Goal: Use online tool/utility

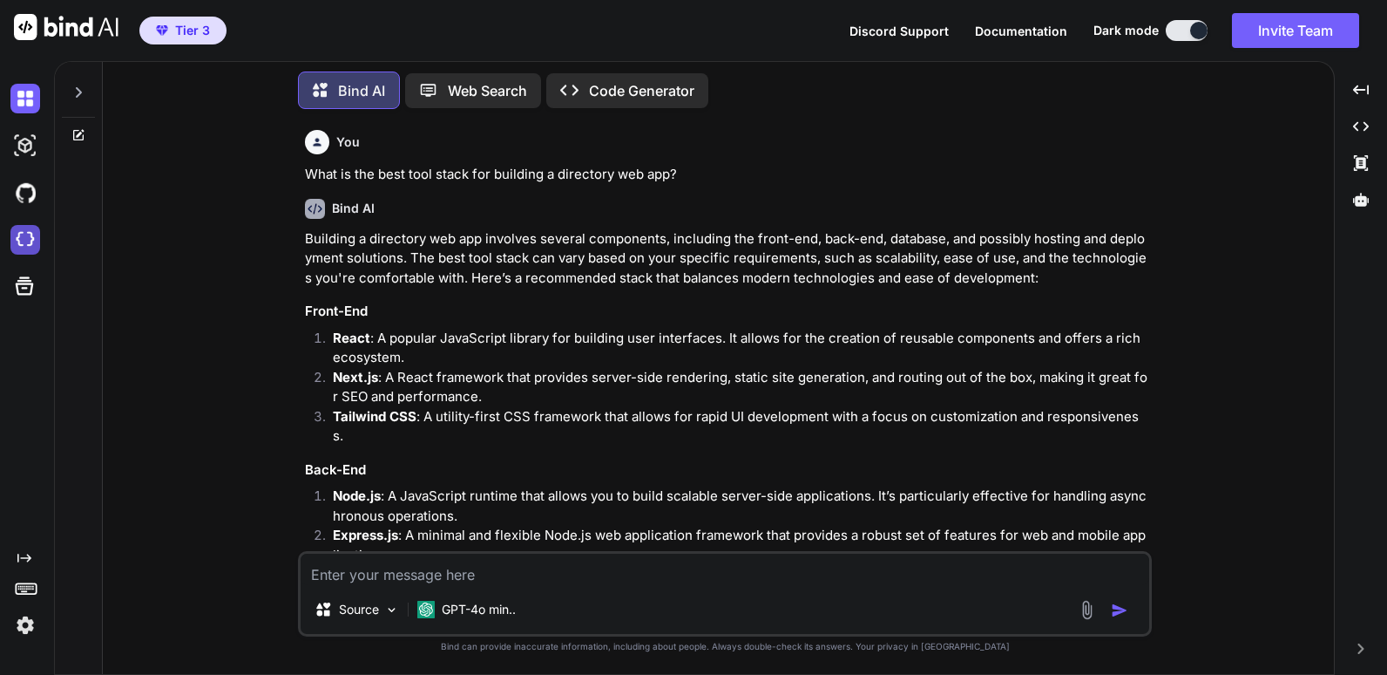
click at [20, 241] on img at bounding box center [25, 240] width 30 height 30
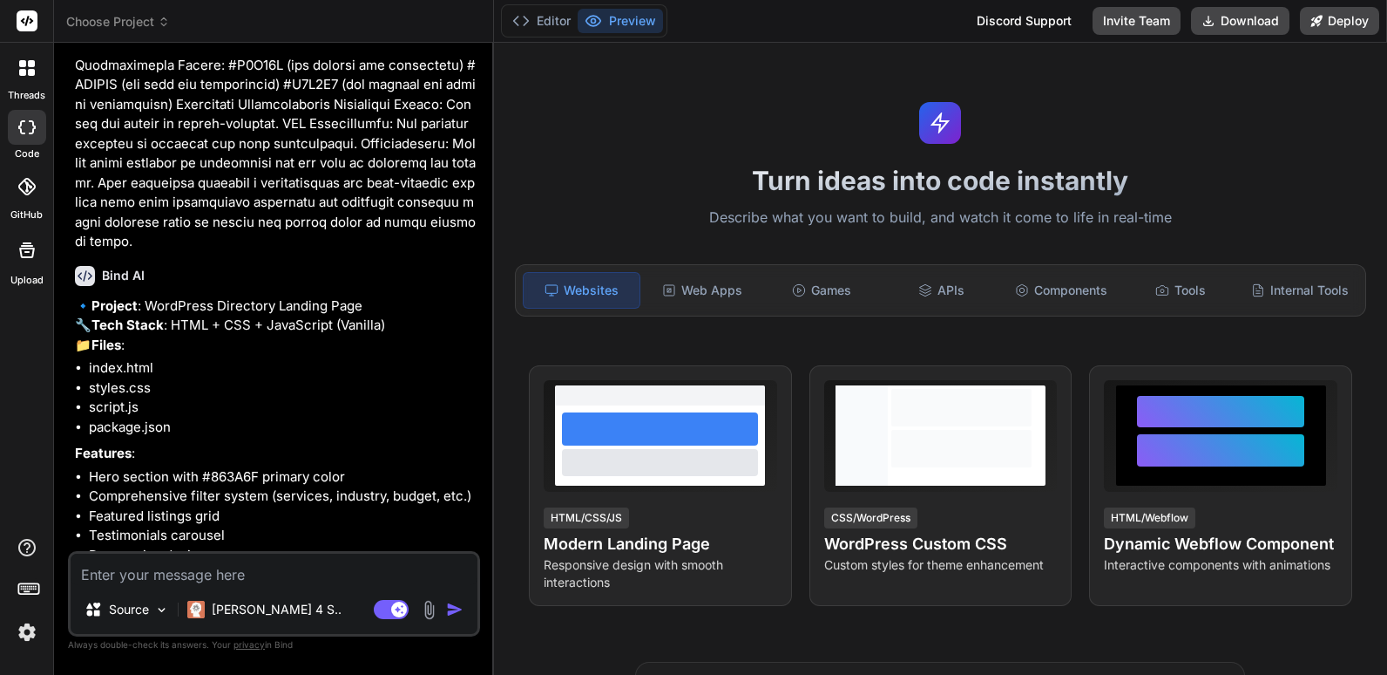
scroll to position [1265, 0]
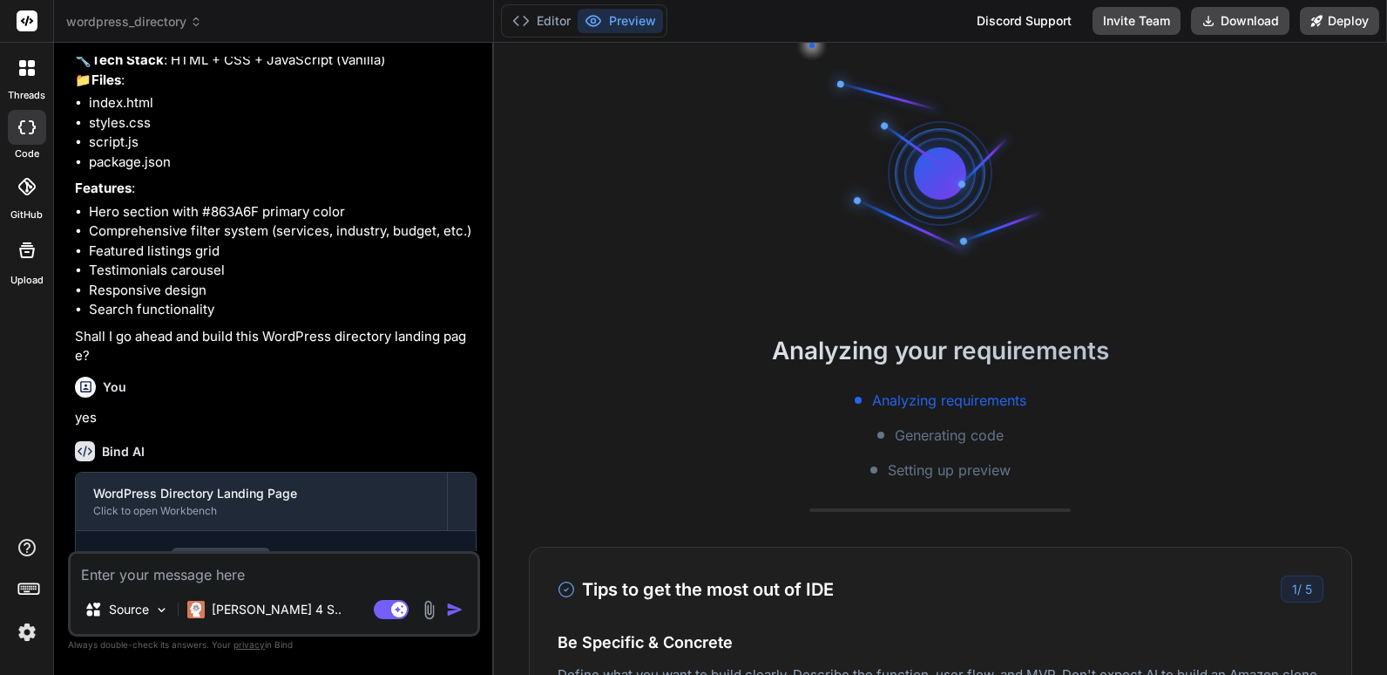
type textarea "x"
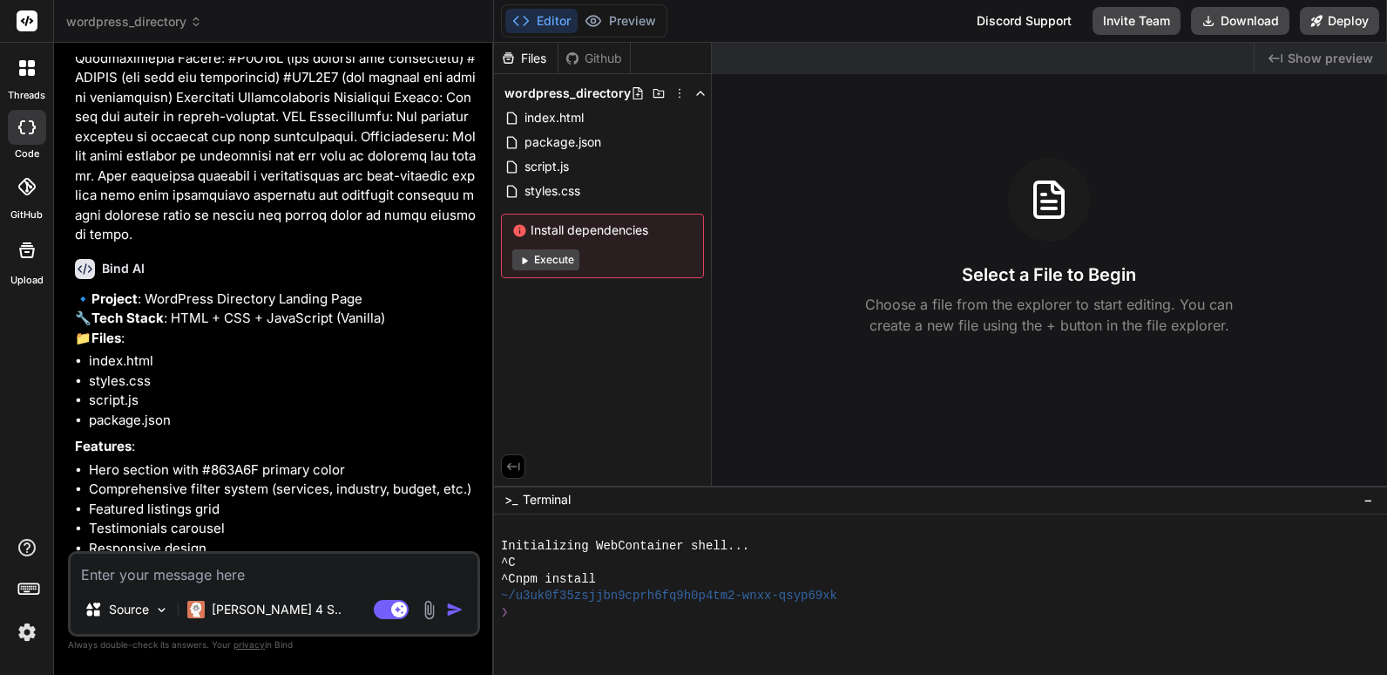
scroll to position [1007, 0]
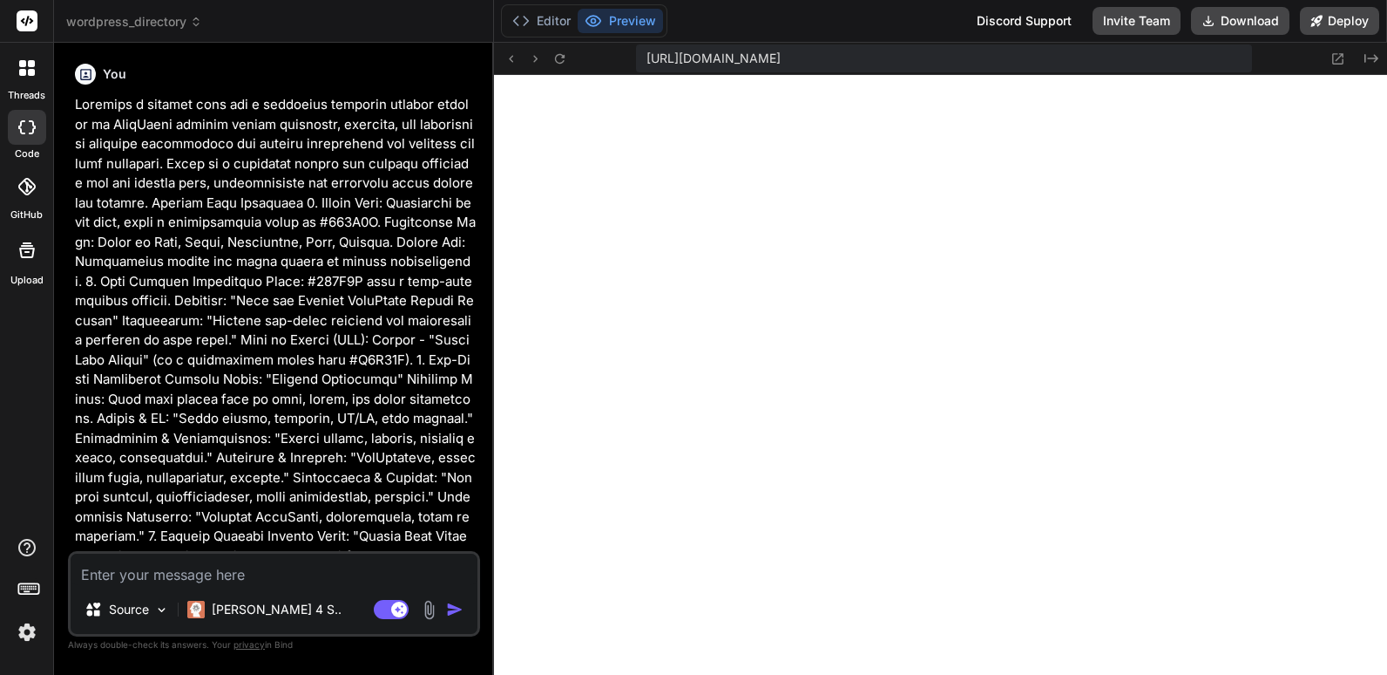
scroll to position [646, 0]
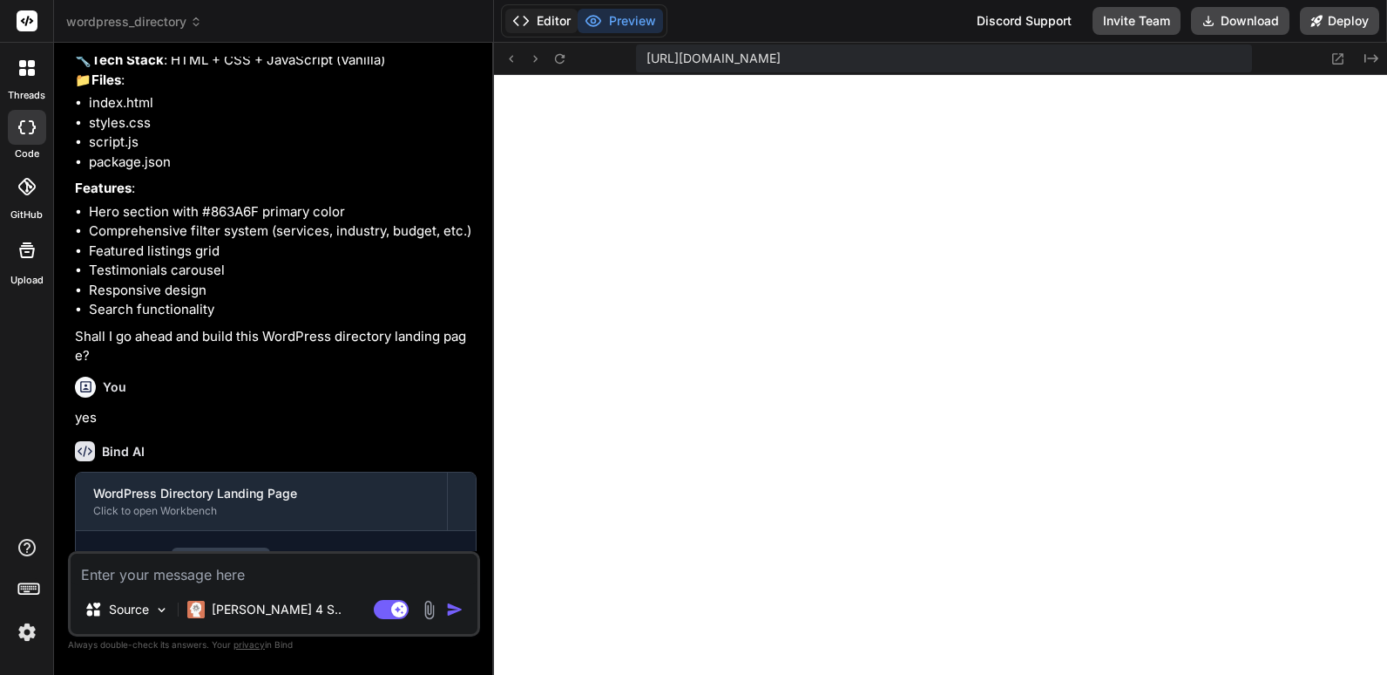
click at [541, 25] on button "Editor" at bounding box center [541, 21] width 72 height 24
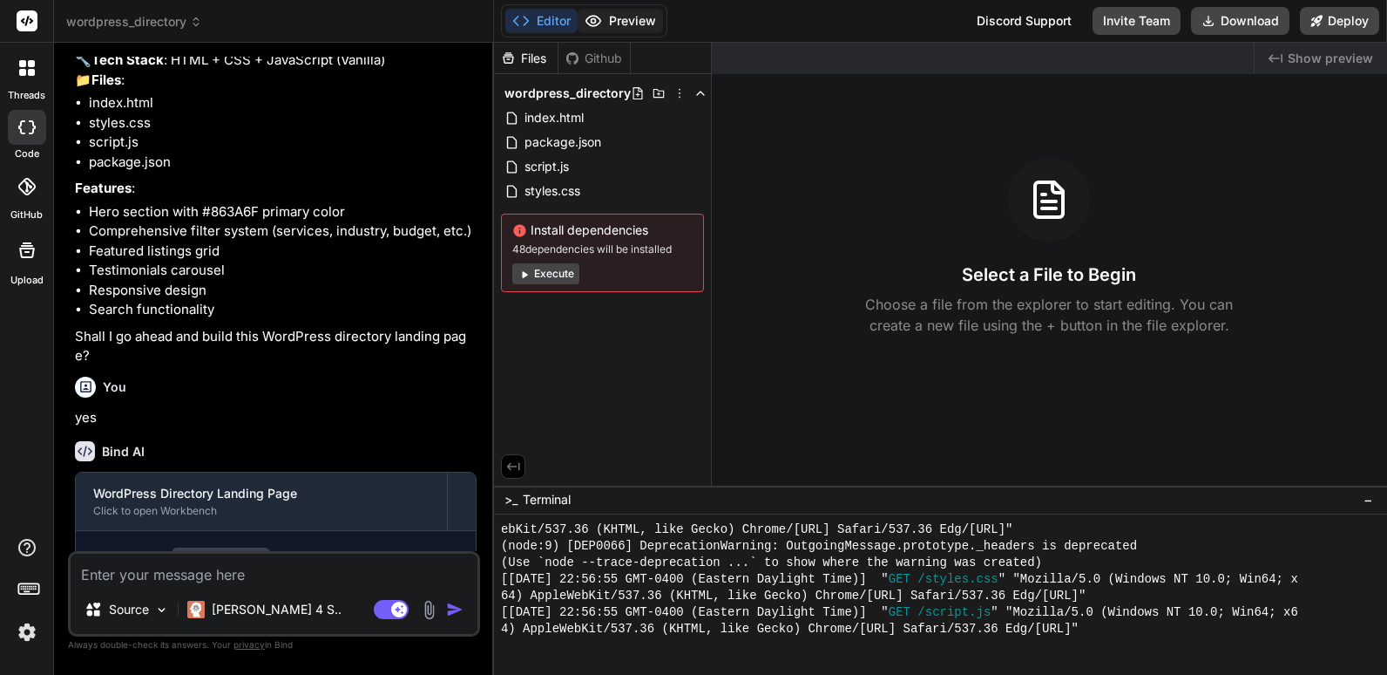
click at [640, 24] on button "Preview" at bounding box center [620, 21] width 85 height 24
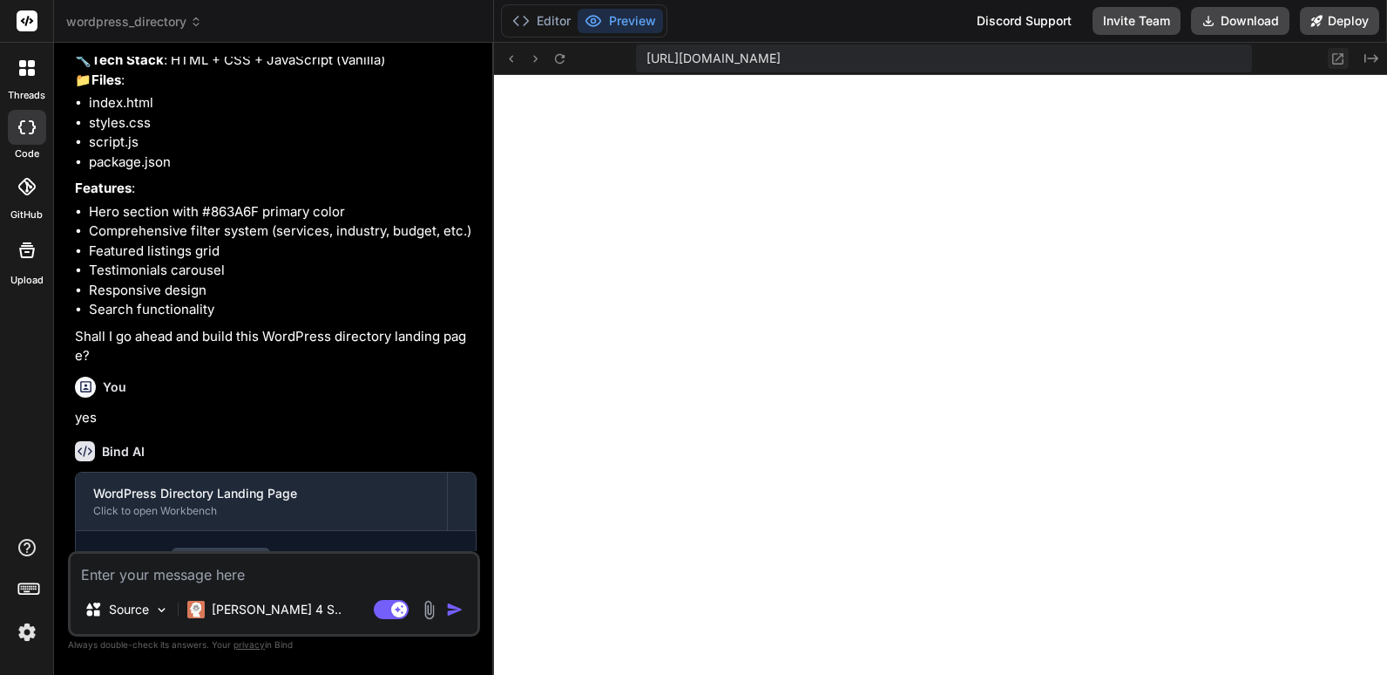
click at [1335, 60] on icon at bounding box center [1338, 58] width 15 height 15
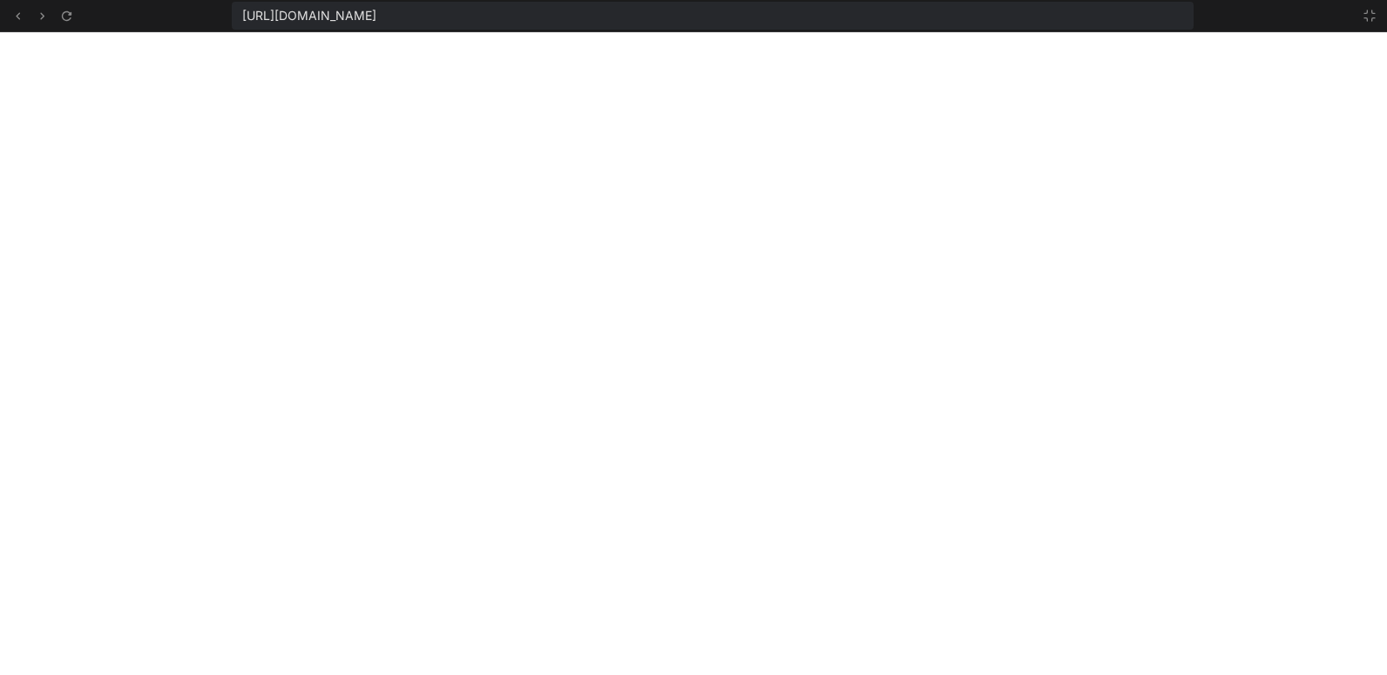
scroll to position [745, 0]
